Goal: Check status: Check status

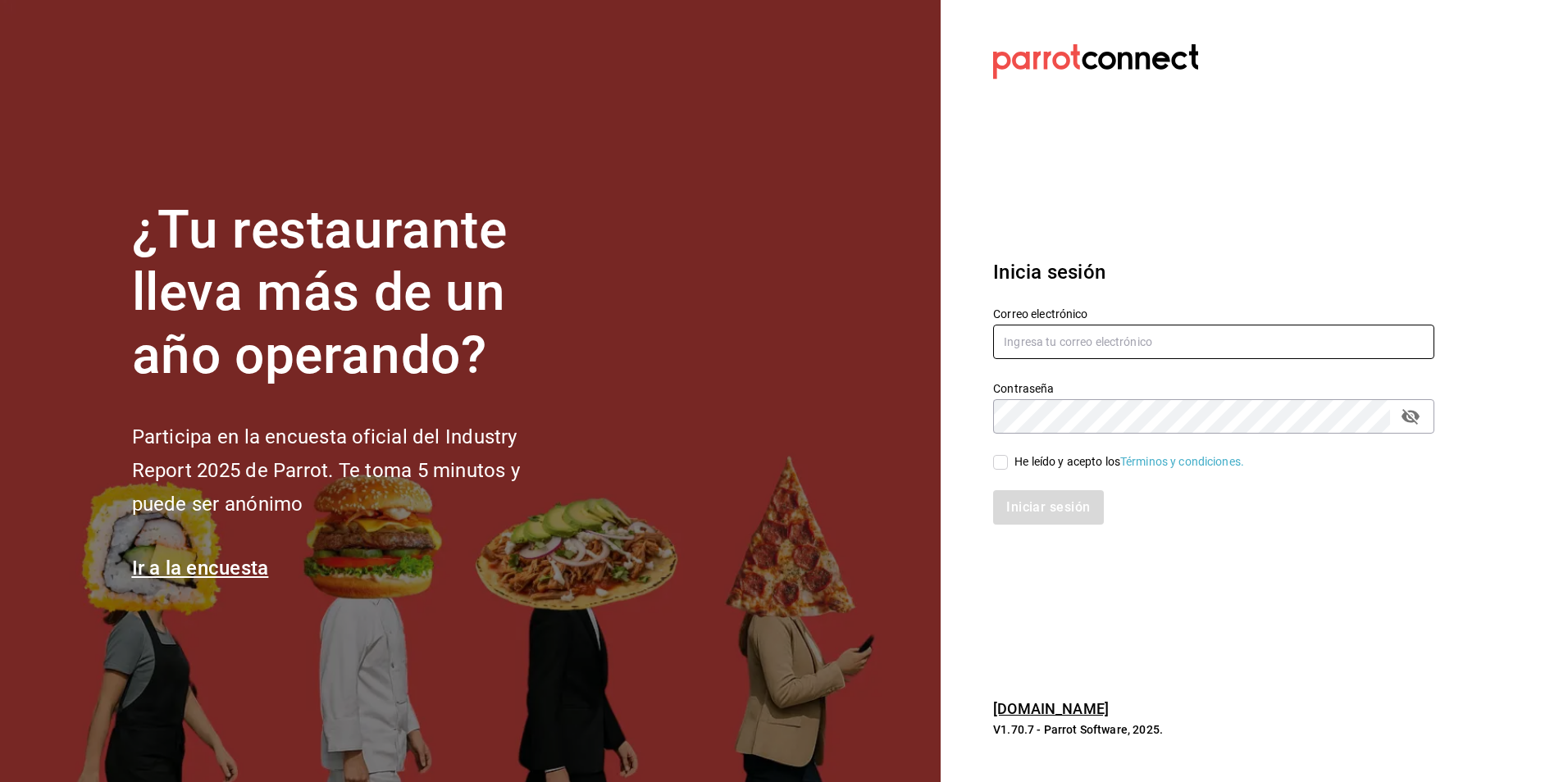
type input "amalia@elhuaracheazteca.com"
click at [1000, 459] on input "He leído y acepto los Términos y condiciones." at bounding box center [1001, 463] width 15 height 15
checkbox input "true"
click at [1038, 513] on button "Iniciar sesión" at bounding box center [1049, 507] width 112 height 34
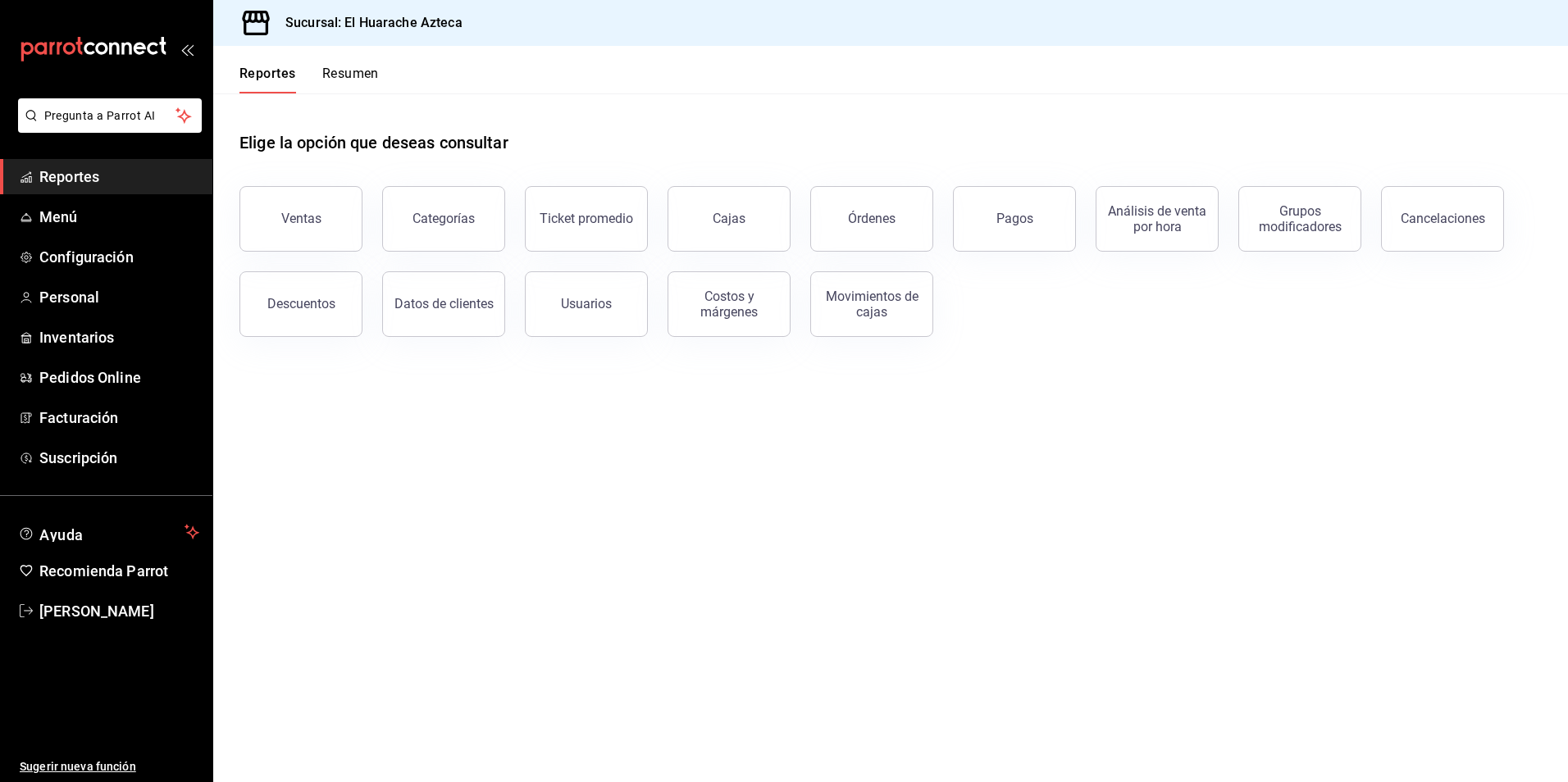
click at [282, 214] on div "Ventas" at bounding box center [301, 219] width 40 height 15
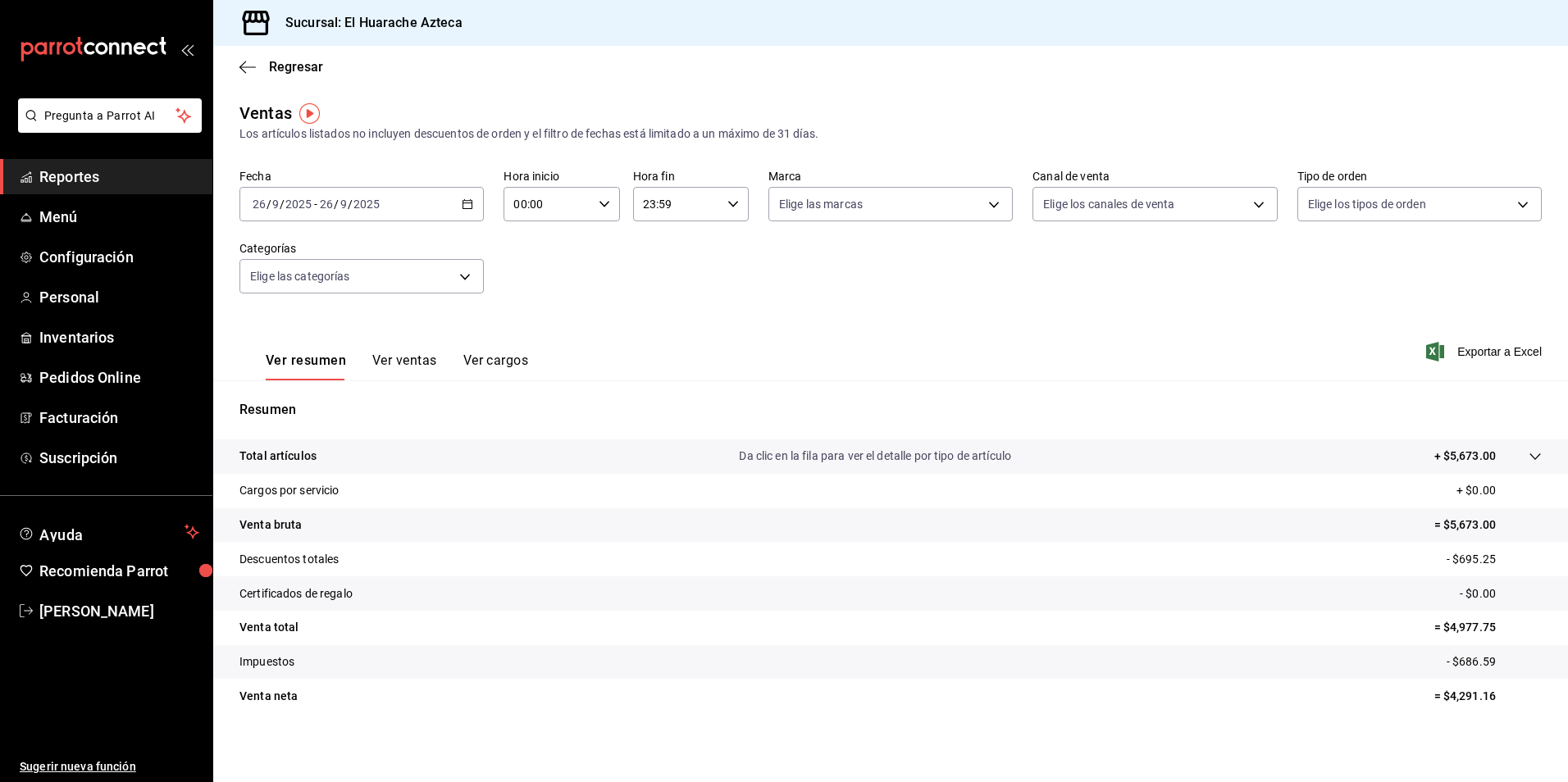
click at [464, 204] on icon "button" at bounding box center [468, 204] width 11 height 11
click at [276, 406] on span "Rango de fechas" at bounding box center [317, 401] width 127 height 17
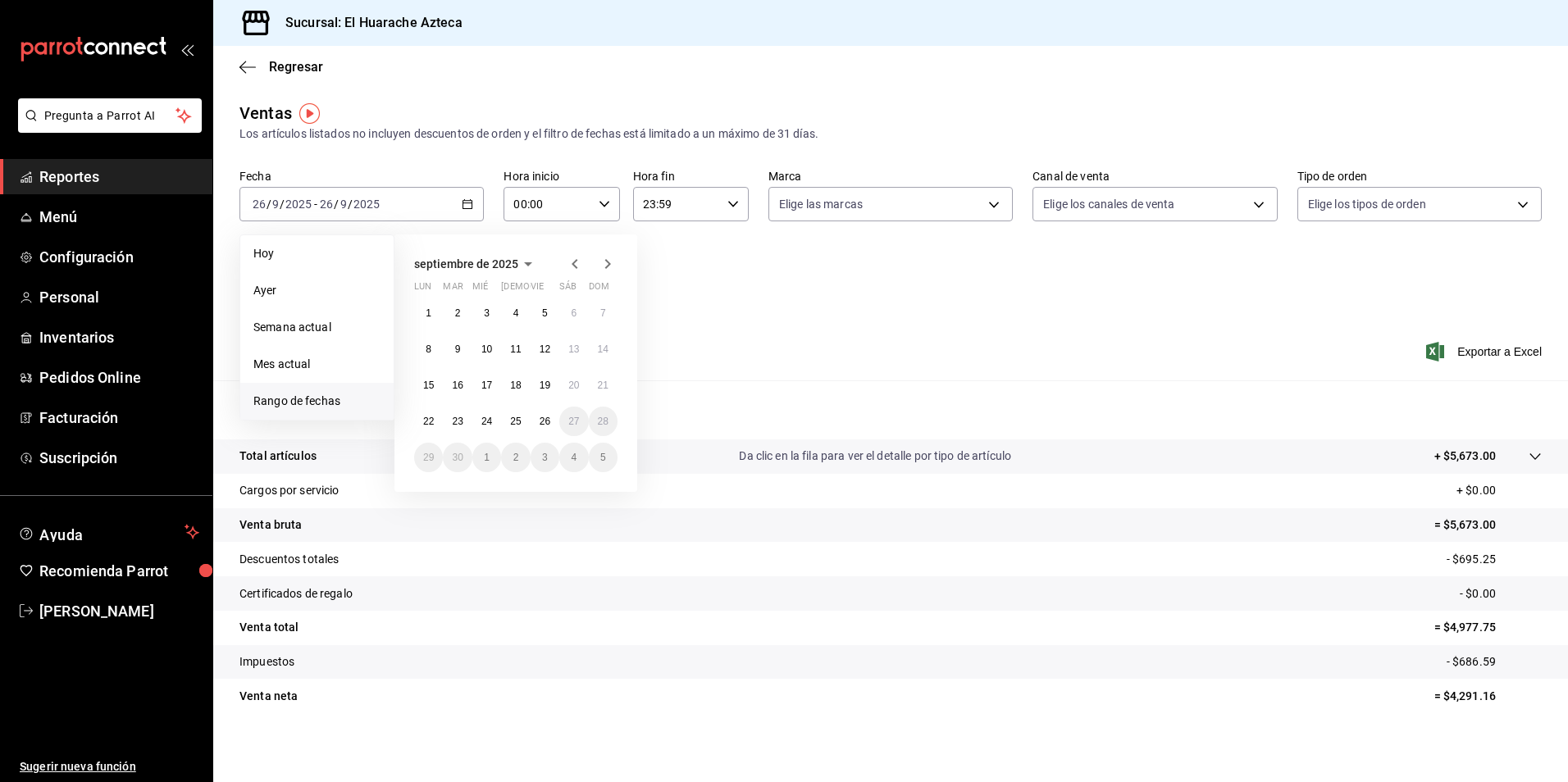
click at [572, 260] on icon "button" at bounding box center [575, 263] width 20 height 20
click at [543, 312] on abbr "1" at bounding box center [544, 313] width 6 height 11
click at [601, 459] on abbr "31" at bounding box center [602, 457] width 10 height 11
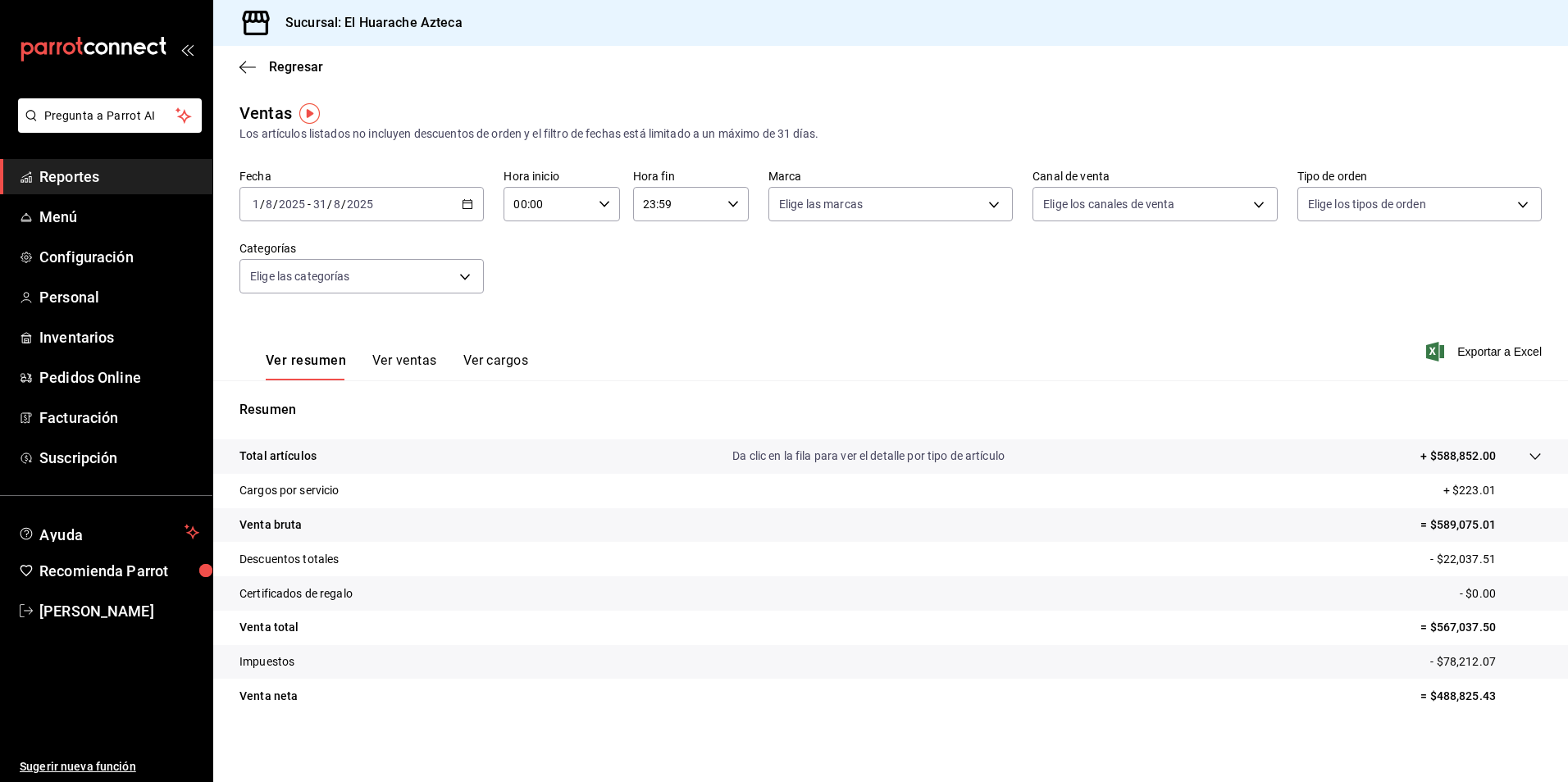
click at [409, 362] on button "Ver ventas" at bounding box center [404, 365] width 64 height 27
